Goal: Task Accomplishment & Management: Manage account settings

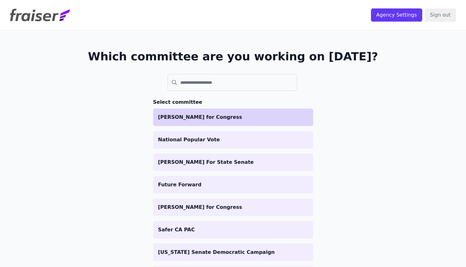
click at [227, 116] on p "[PERSON_NAME] for Congress" at bounding box center [233, 116] width 150 height 7
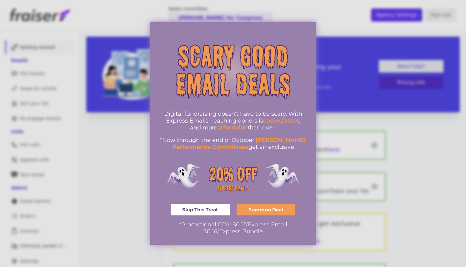
click at [191, 209] on span "Skip This Treat" at bounding box center [200, 209] width 36 height 5
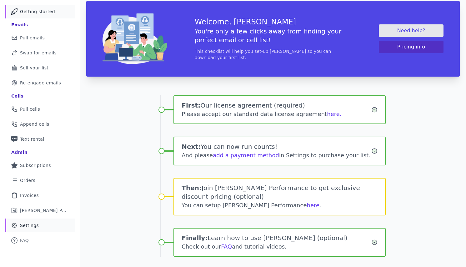
scroll to position [50, 0]
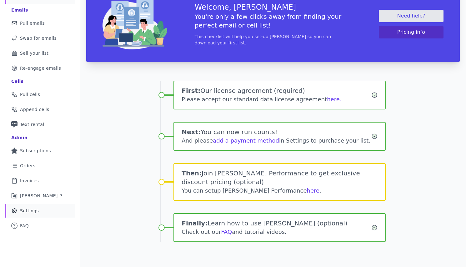
click at [29, 212] on span "Settings" at bounding box center [29, 210] width 19 height 6
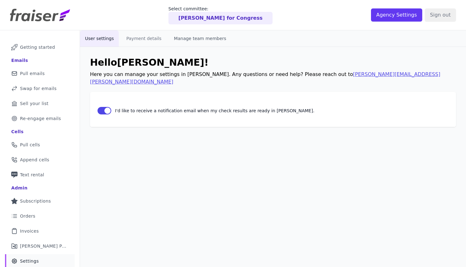
click at [209, 39] on button "Manage team members" at bounding box center [200, 38] width 62 height 16
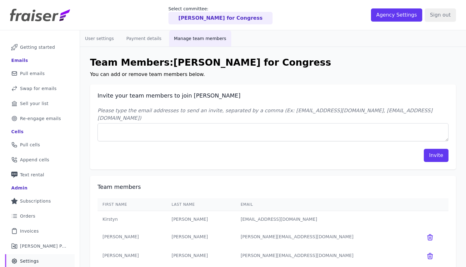
scroll to position [30, 0]
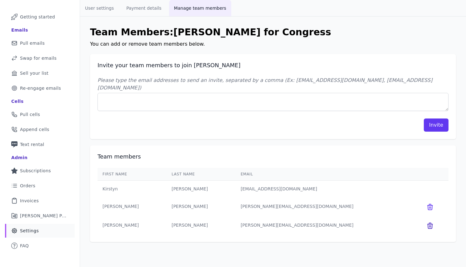
click at [427, 223] on icon at bounding box center [429, 226] width 5 height 6
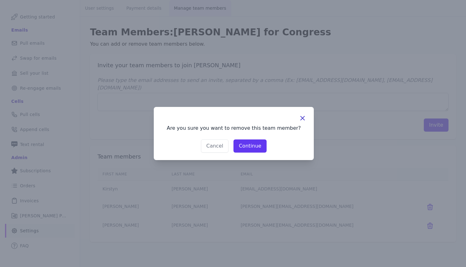
click at [303, 117] on icon "button" at bounding box center [303, 118] width 4 height 4
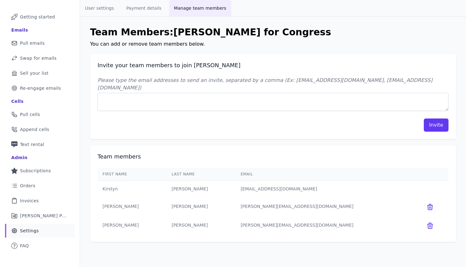
scroll to position [26, 0]
